Goal: Information Seeking & Learning: Find specific fact

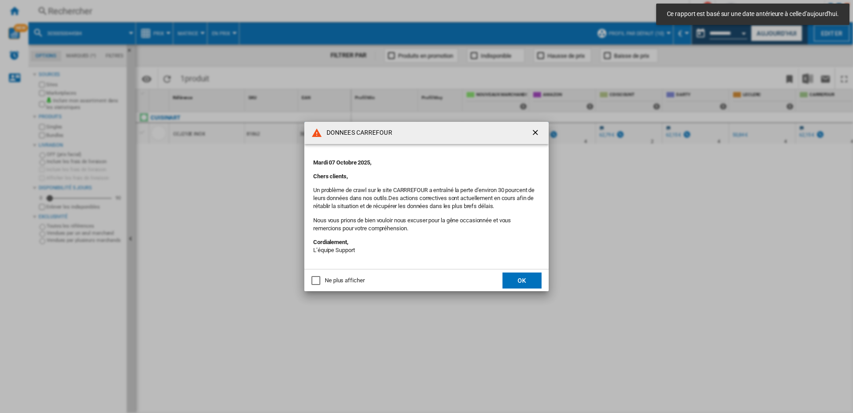
click at [316, 280] on div "Ne plus afficher" at bounding box center [315, 280] width 9 height 9
click at [513, 279] on button "OK" at bounding box center [521, 280] width 39 height 16
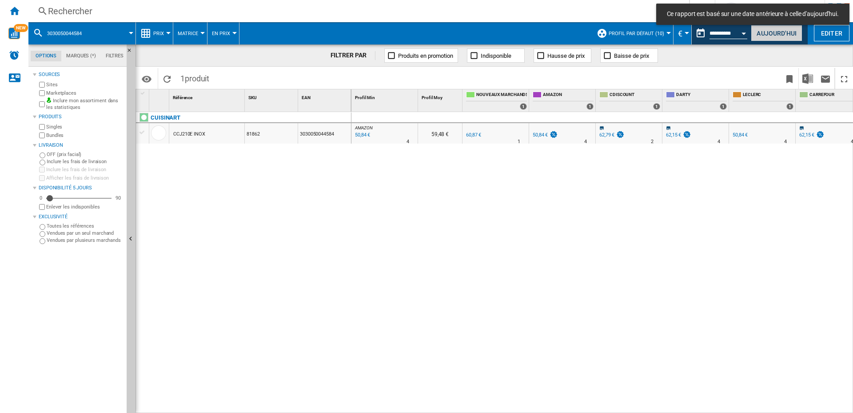
click at [768, 37] on button "Aujourd'hui" at bounding box center [777, 33] width 52 height 16
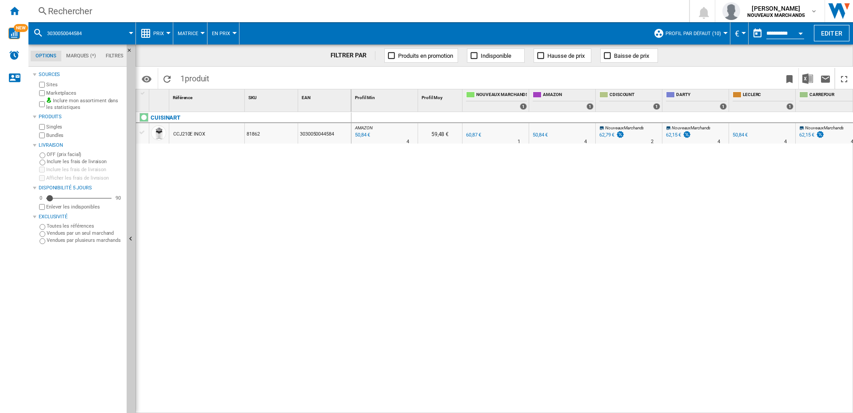
click at [111, 9] on div "Rechercher" at bounding box center [357, 11] width 618 height 12
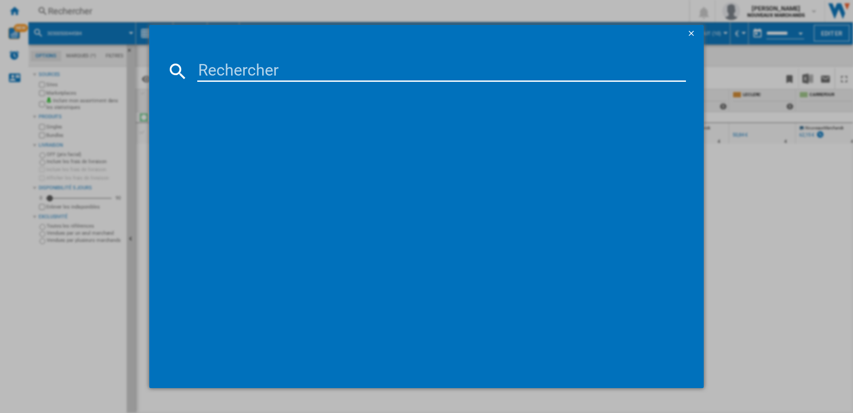
click at [262, 72] on input at bounding box center [441, 70] width 489 height 21
paste input "6934177791291"
type input "6934177791291"
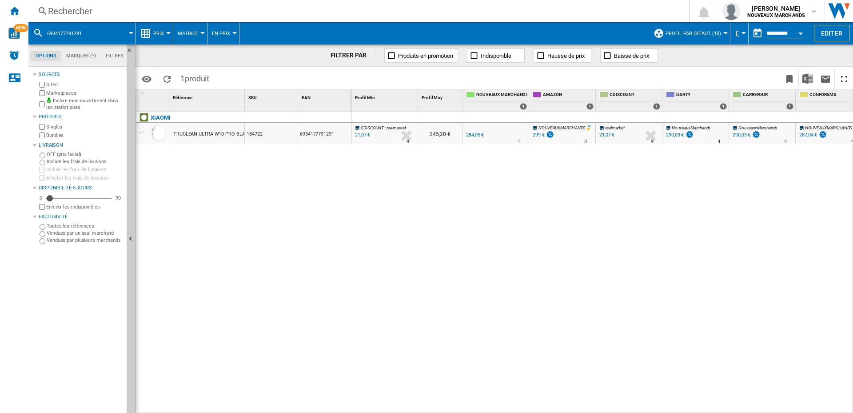
click at [608, 133] on div "21,07 €" at bounding box center [606, 135] width 15 height 6
click at [270, 241] on div "XIAOMI TRUCLEAN ULTRA W10 PRO BLANC 184722 6934177791291" at bounding box center [243, 260] width 215 height 296
click at [365, 135] on div "21,07 €" at bounding box center [362, 135] width 16 height 9
click at [536, 133] on div "299 €" at bounding box center [539, 135] width 12 height 6
click at [115, 10] on div "Rechercher" at bounding box center [357, 11] width 618 height 12
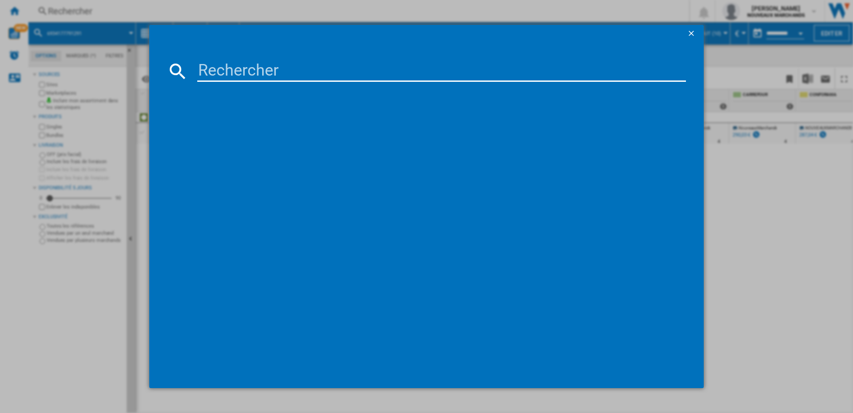
type input "6941812708347"
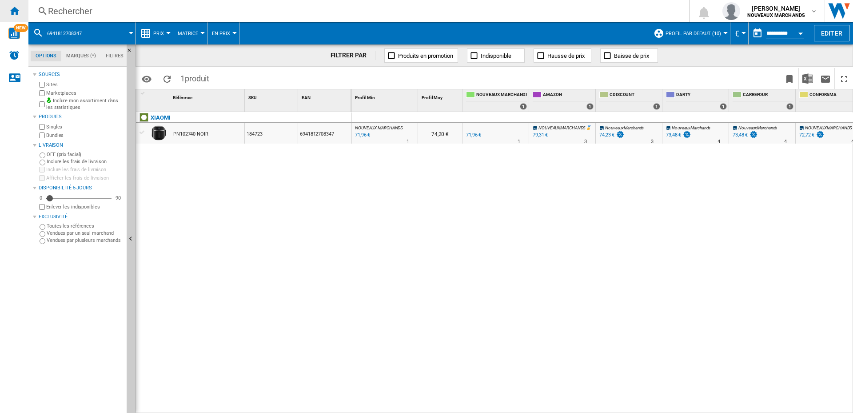
click at [13, 10] on ng-md-icon "Accueil" at bounding box center [14, 10] width 11 height 11
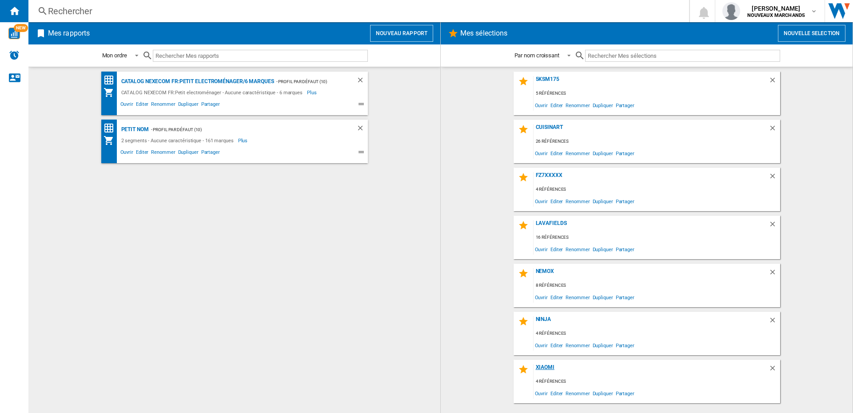
click at [545, 365] on div "Xiaomi" at bounding box center [650, 370] width 235 height 12
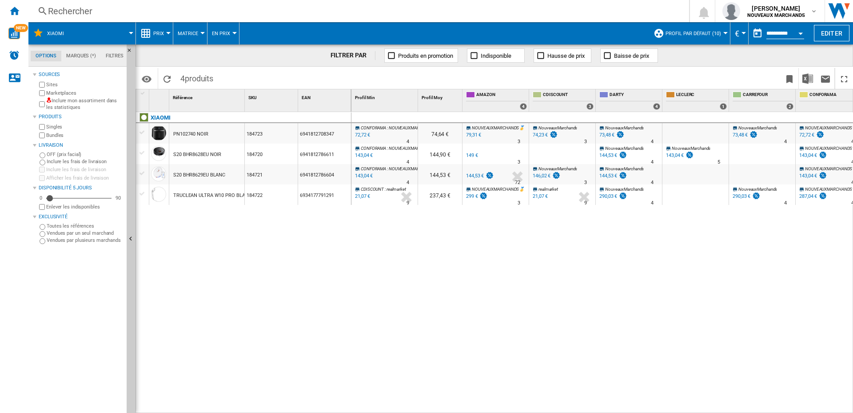
click at [472, 154] on div "149 €" at bounding box center [472, 155] width 12 height 6
click at [470, 174] on div "144,53 €" at bounding box center [475, 176] width 18 height 6
